Goal: Information Seeking & Learning: Learn about a topic

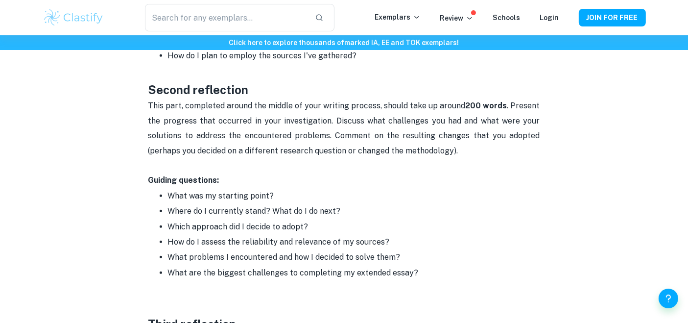
scroll to position [1015, 0]
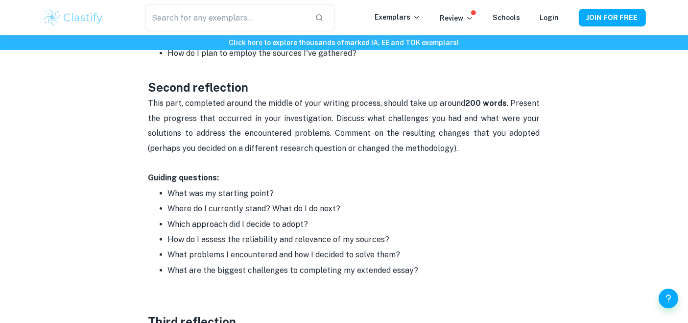
click at [284, 152] on p "This part, completed around the middle of your writing process, should take up …" at bounding box center [344, 126] width 392 height 60
click at [237, 135] on p "This part, completed around the middle of your writing process, should take up …" at bounding box center [344, 126] width 392 height 60
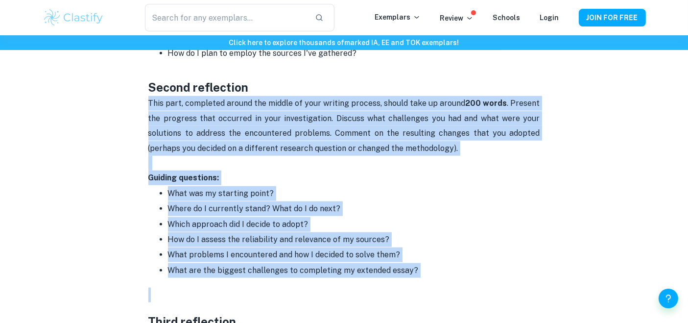
drag, startPoint x: 149, startPoint y: 101, endPoint x: 427, endPoint y: 277, distance: 328.2
copy div "This part, completed around the middle of your writing process, should take up …"
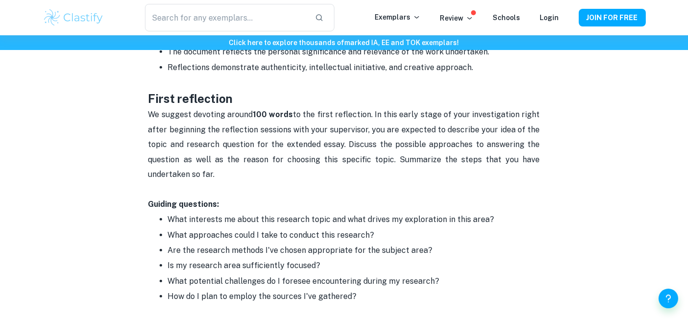
scroll to position [796, 0]
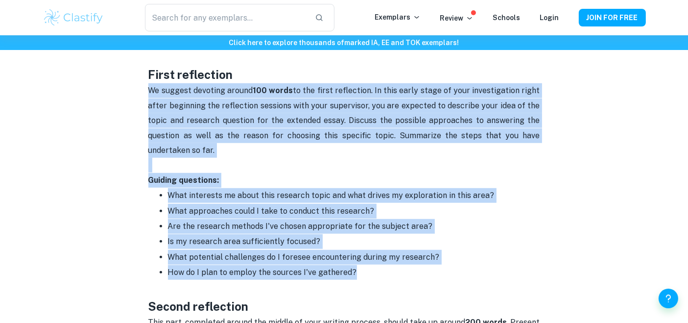
drag, startPoint x: 357, startPoint y: 275, endPoint x: 123, endPoint y: 90, distance: 298.1
click at [123, 90] on div "Extended Essay Reflections (RPPF) By [PERSON_NAME] • [DATE] Get feedback on you…" at bounding box center [344, 104] width 603 height 1648
copy div "We suggest devoting around 100 words to the first reflection. In this early sta…"
